Goal: Communication & Community: Ask a question

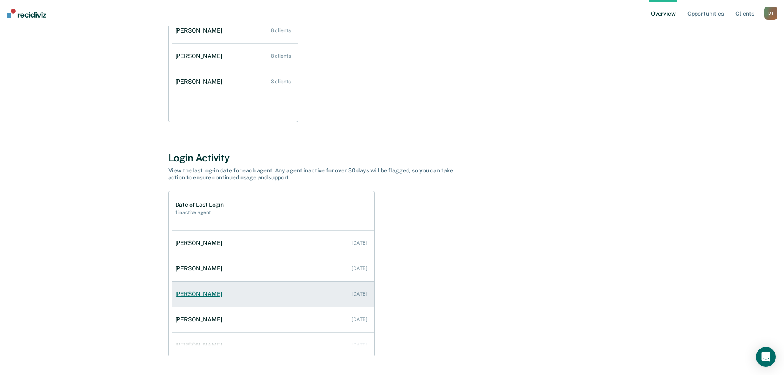
scroll to position [33, 0]
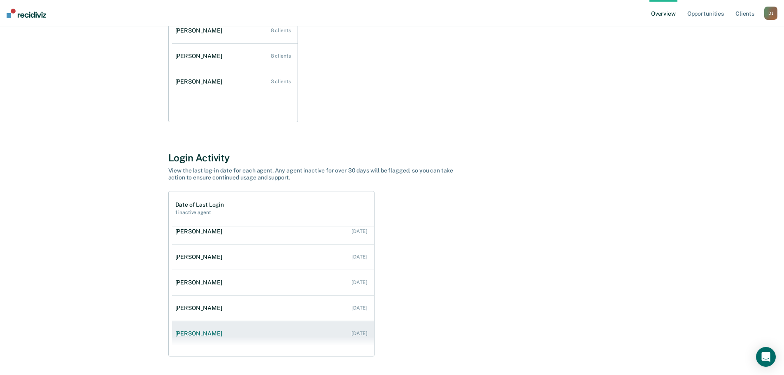
click at [251, 330] on link "[PERSON_NAME] [DATE]" at bounding box center [273, 333] width 202 height 23
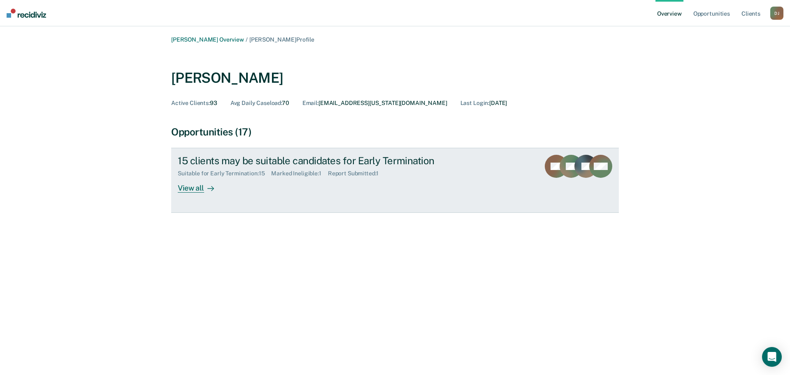
click at [200, 190] on div "View all" at bounding box center [201, 185] width 46 height 16
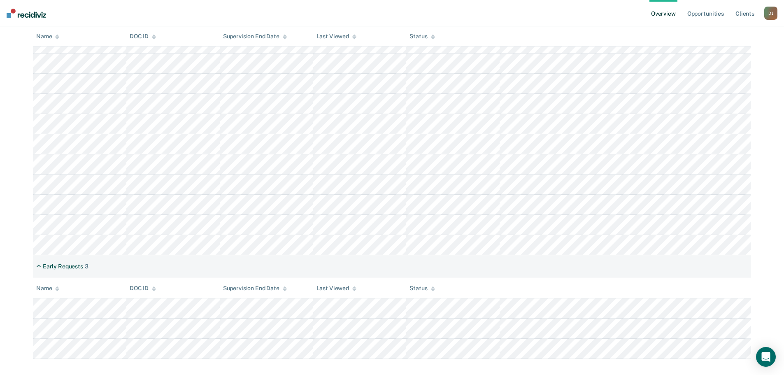
scroll to position [234, 0]
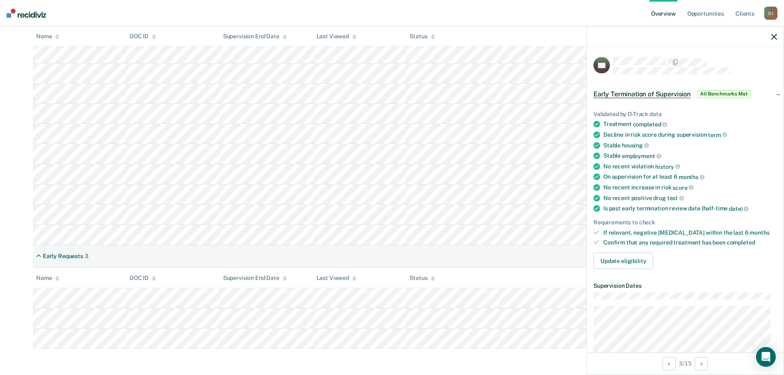
click at [691, 34] on div at bounding box center [685, 36] width 197 height 21
click at [769, 364] on div "Open Intercom Messenger" at bounding box center [766, 357] width 22 height 22
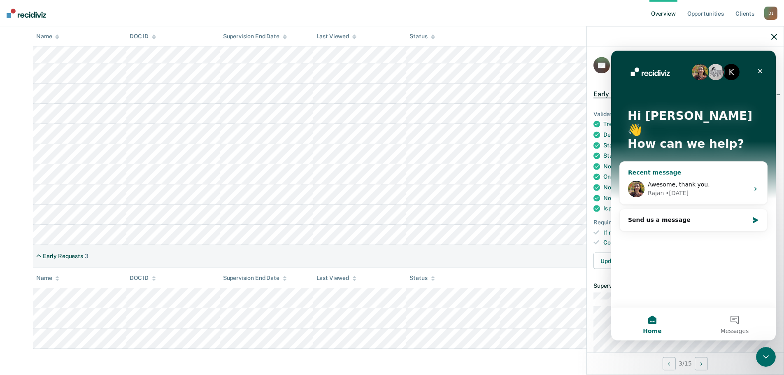
scroll to position [0, 0]
click at [755, 217] on icon "Intercom messenger" at bounding box center [755, 220] width 5 height 6
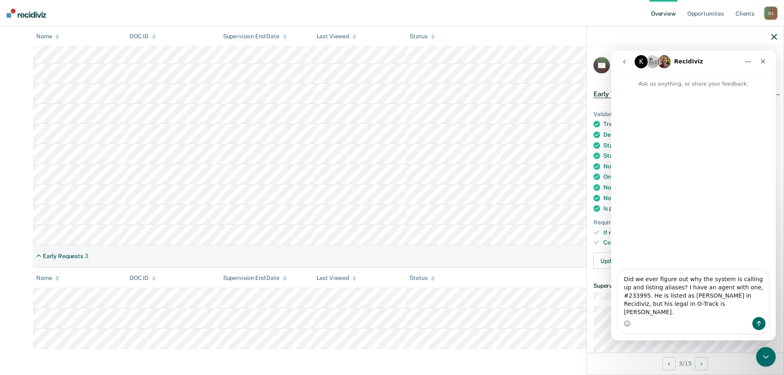
type textarea "Did we ever figure out why the system is calling up and listing aliases? I have…"
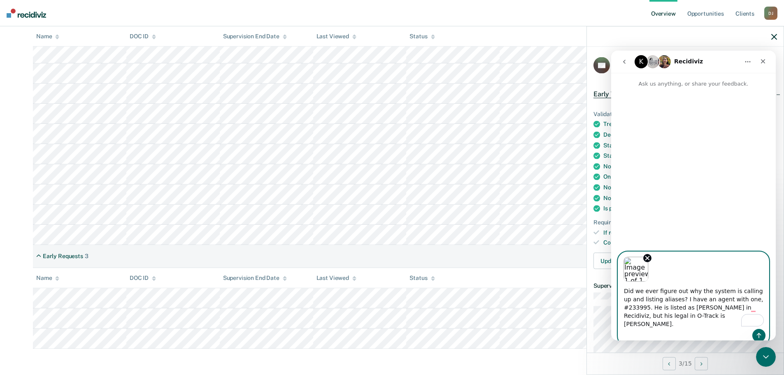
click at [627, 325] on textarea "Did we ever figure out why the system is calling up and listing aliases? I have…" at bounding box center [693, 305] width 151 height 47
click at [710, 191] on div "Intercom messenger" at bounding box center [693, 170] width 165 height 165
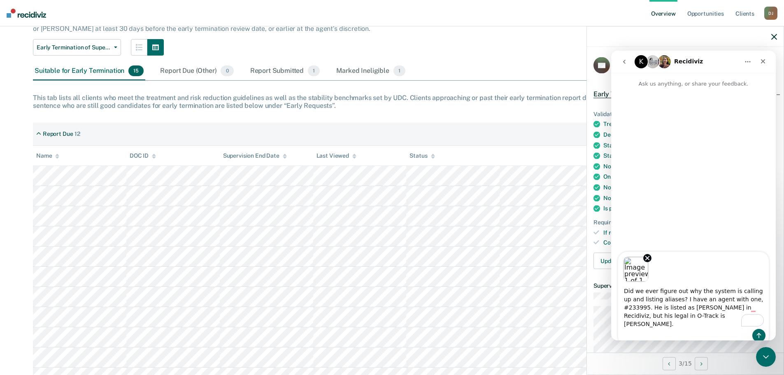
scroll to position [69, 0]
click at [713, 169] on div "Intercom messenger" at bounding box center [693, 170] width 165 height 165
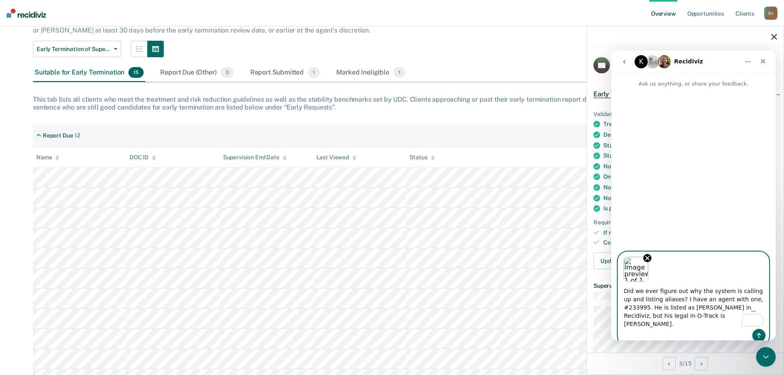
click at [698, 288] on textarea "Did we ever figure out why the system is calling up and listing aliases? I have…" at bounding box center [693, 305] width 151 height 47
click at [691, 309] on textarea "Did we ever figure out why the system is calling up and listing aliases? I have…" at bounding box center [693, 305] width 151 height 47
click at [756, 333] on icon "Send a message…" at bounding box center [758, 335] width 7 height 7
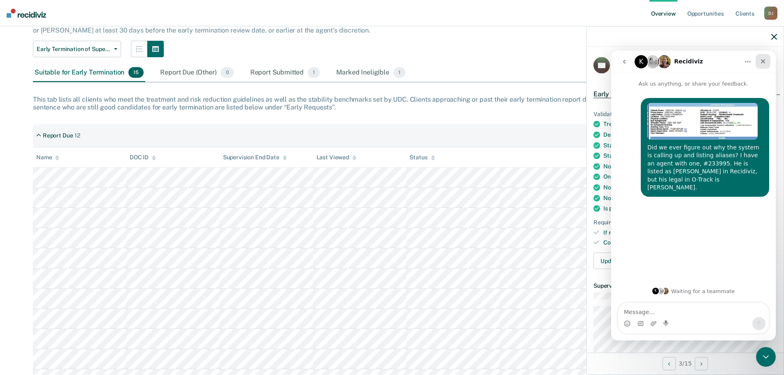
click at [762, 62] on icon "Close" at bounding box center [763, 61] width 5 height 5
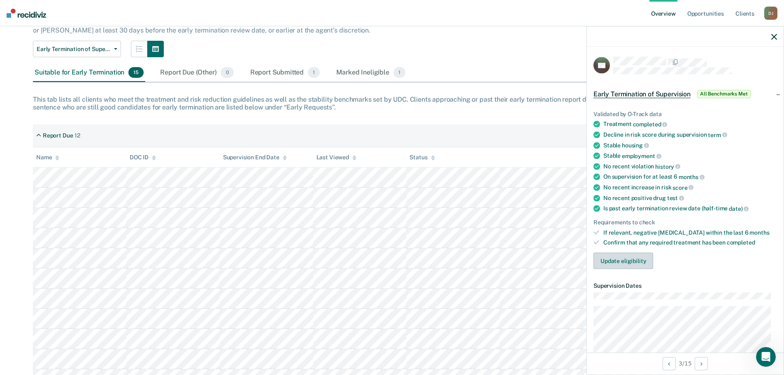
scroll to position [0, 0]
click at [773, 37] on icon "button" at bounding box center [774, 37] width 6 height 6
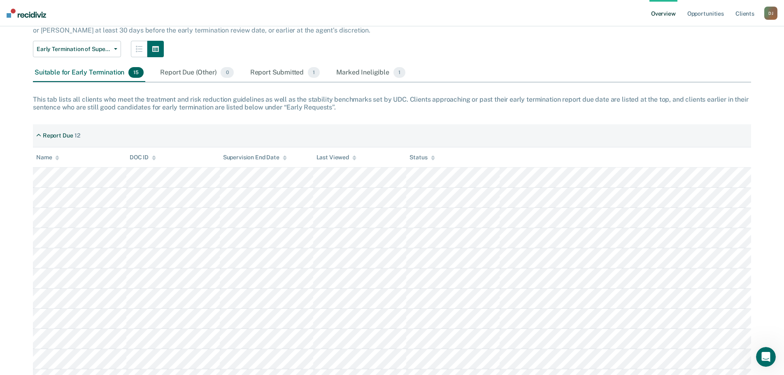
click at [567, 53] on div "Early Termination of Supervision Early Termination of Supervision" at bounding box center [327, 49] width 588 height 16
